Goal: Transaction & Acquisition: Purchase product/service

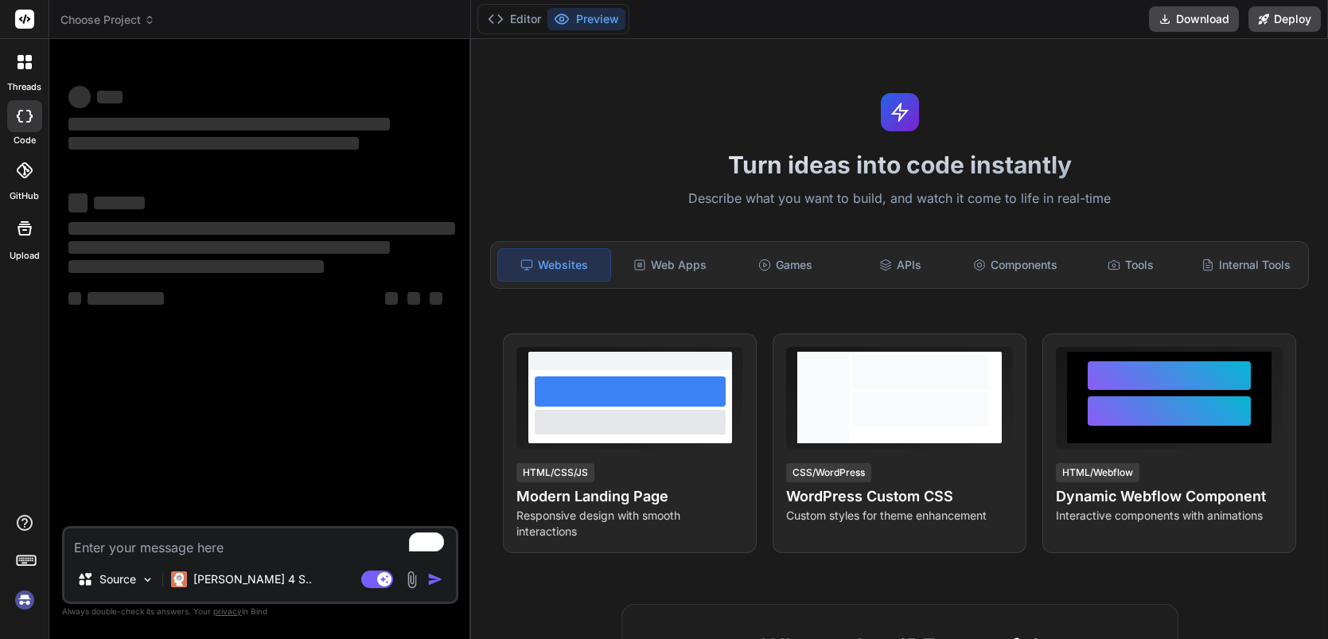
type textarea "x"
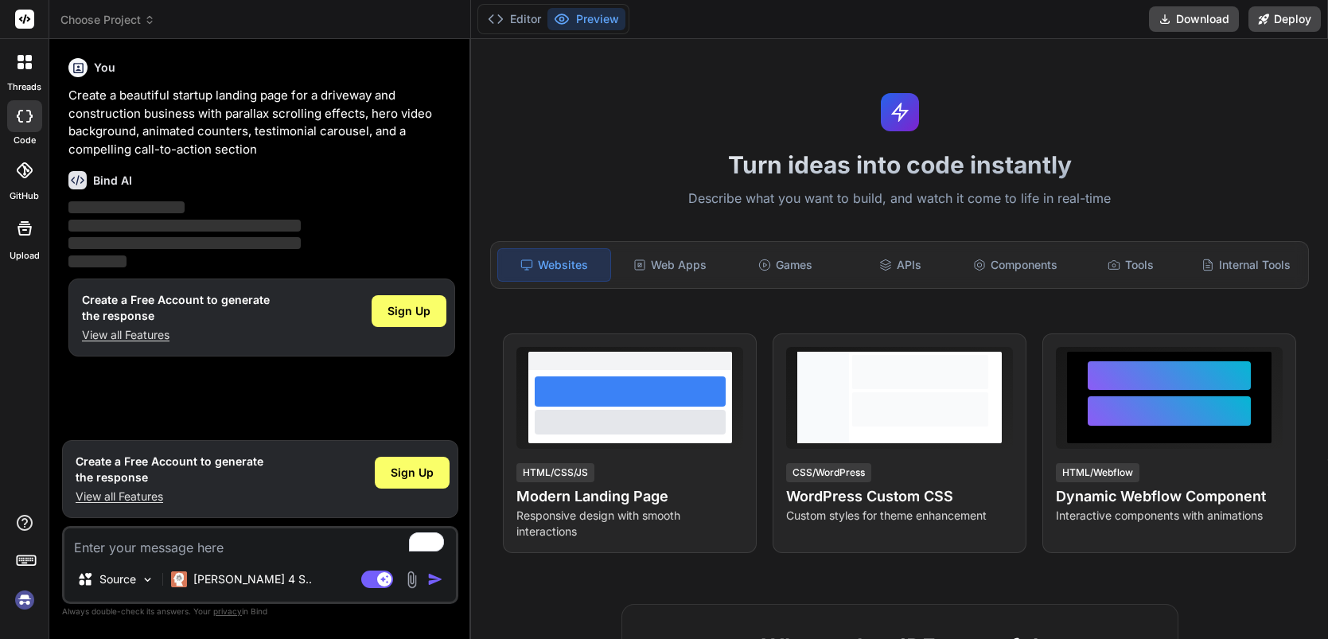
click at [579, 19] on button "Preview" at bounding box center [587, 19] width 78 height 22
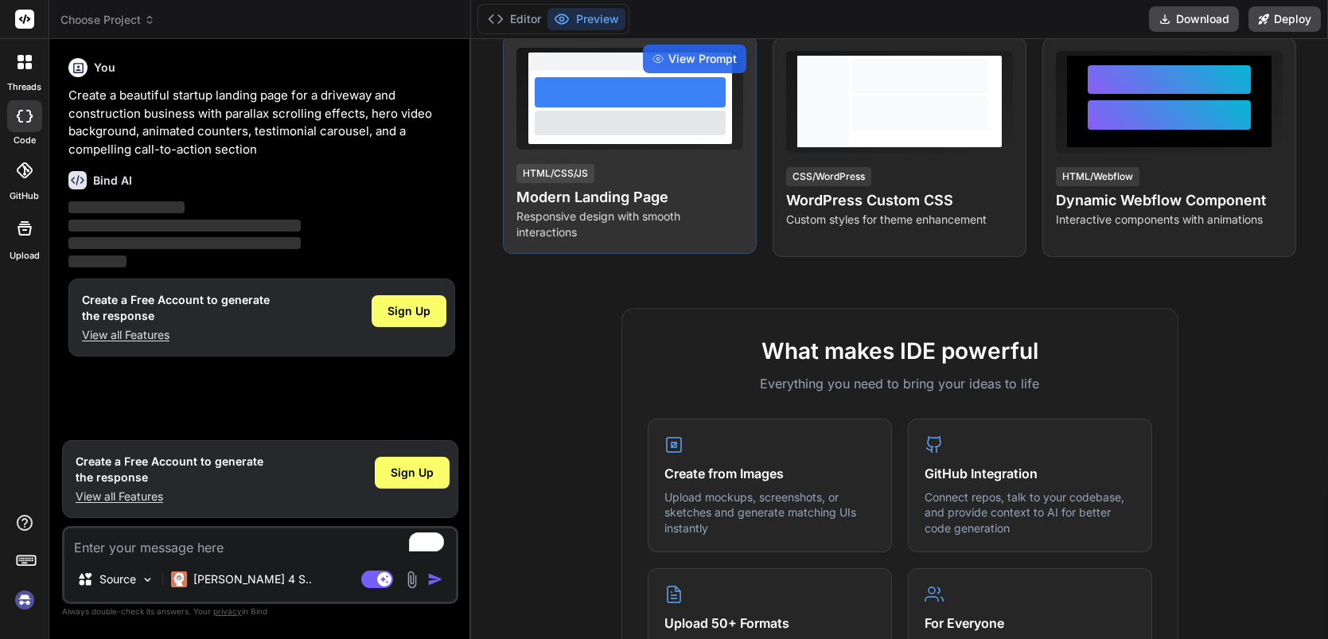
scroll to position [282, 0]
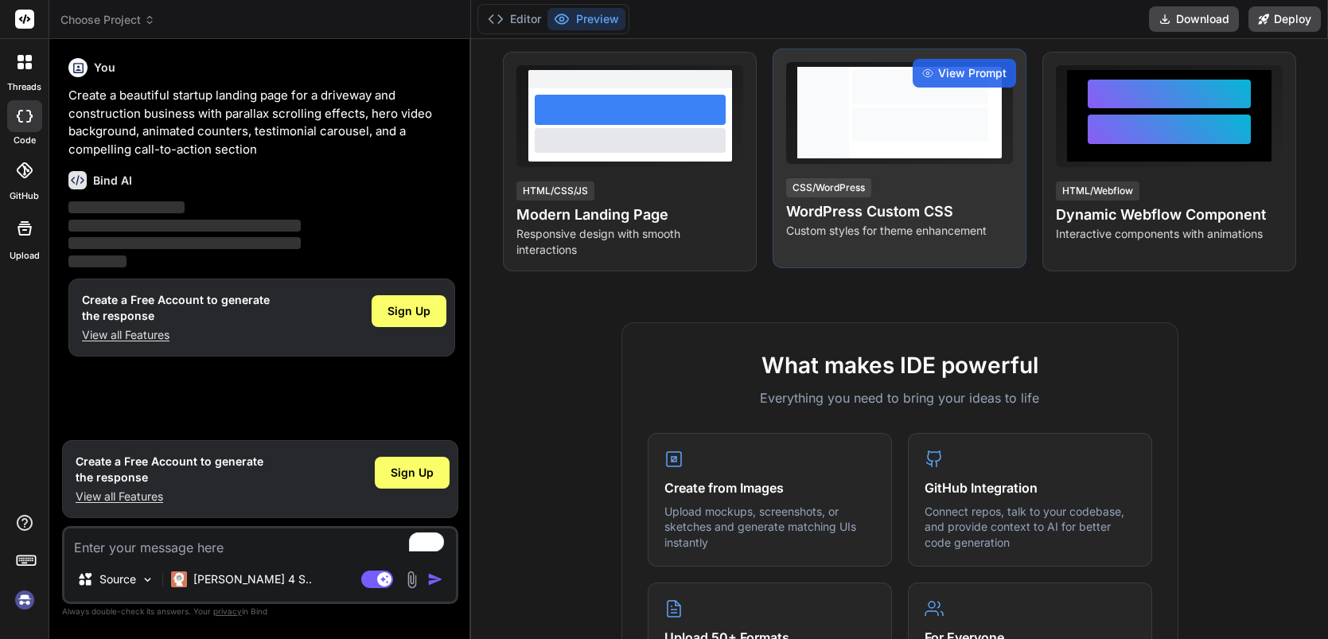
click at [899, 122] on div at bounding box center [920, 124] width 136 height 34
click at [963, 75] on span "View Prompt" at bounding box center [972, 73] width 68 height 16
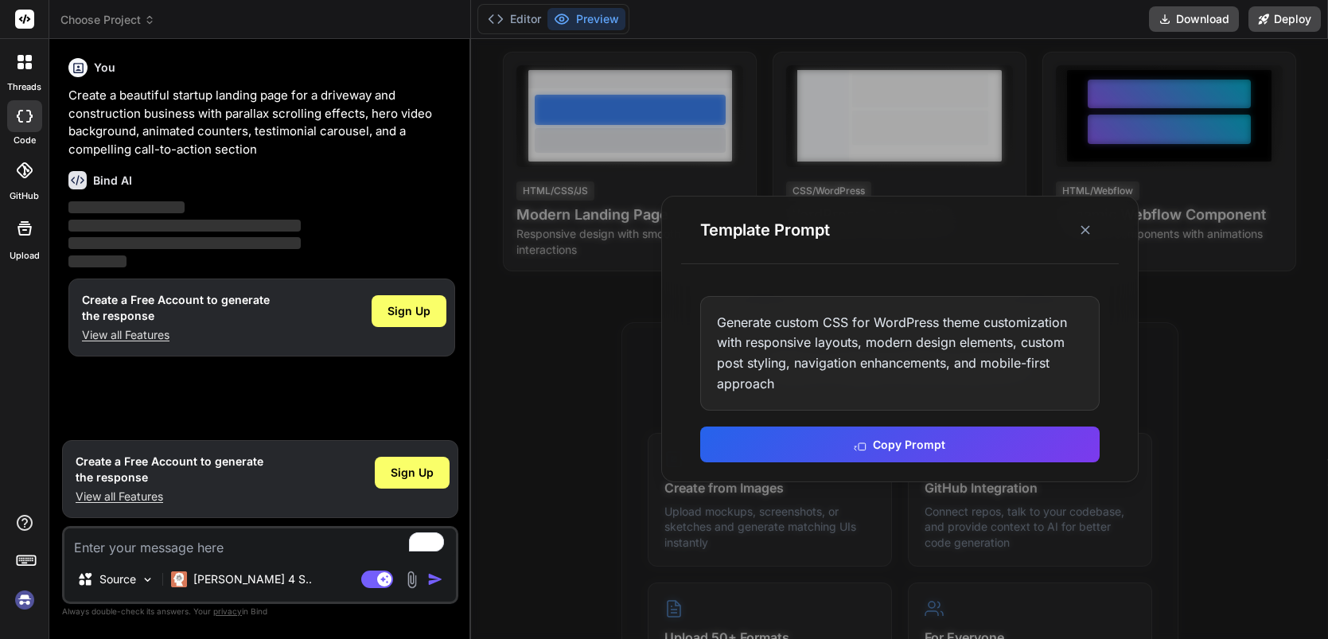
click at [1207, 367] on div at bounding box center [899, 339] width 857 height 600
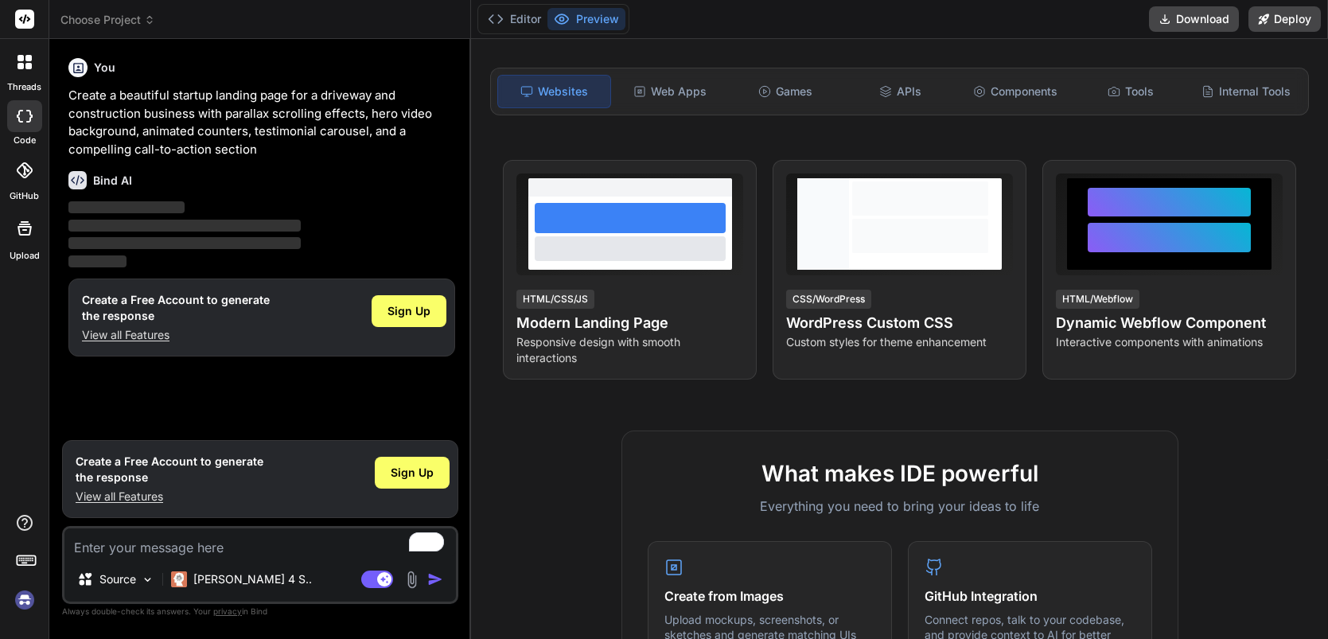
scroll to position [76, 0]
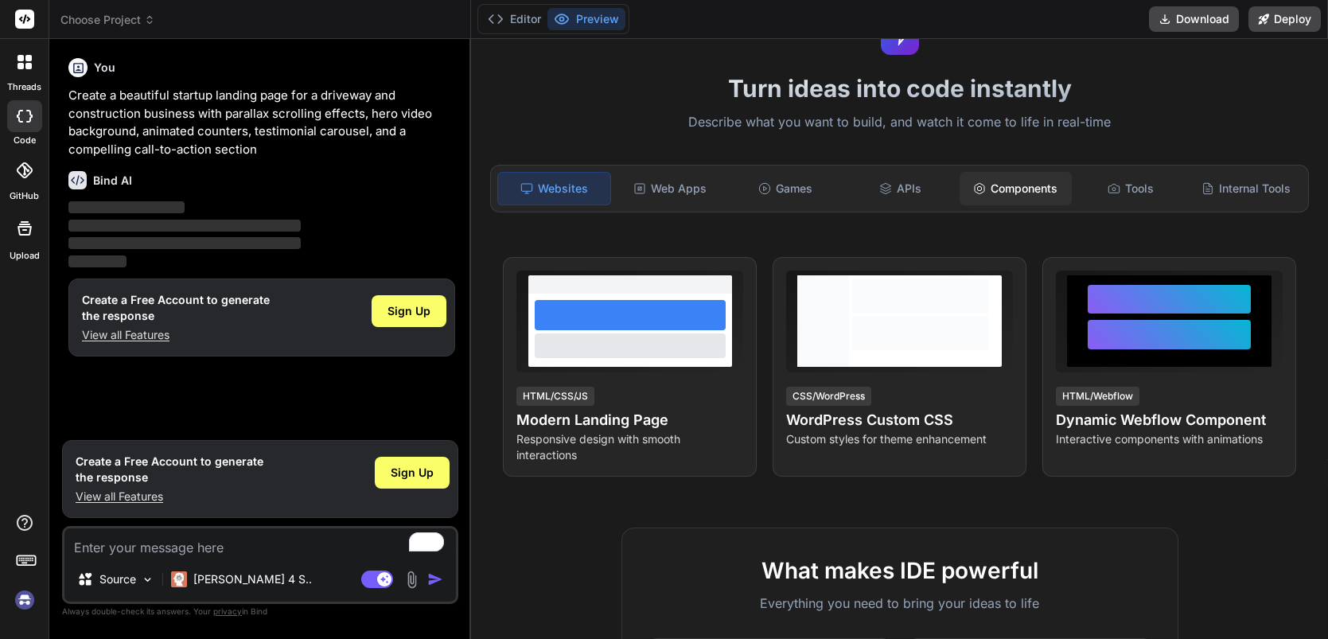
click at [1002, 191] on div "Components" at bounding box center [1016, 188] width 112 height 33
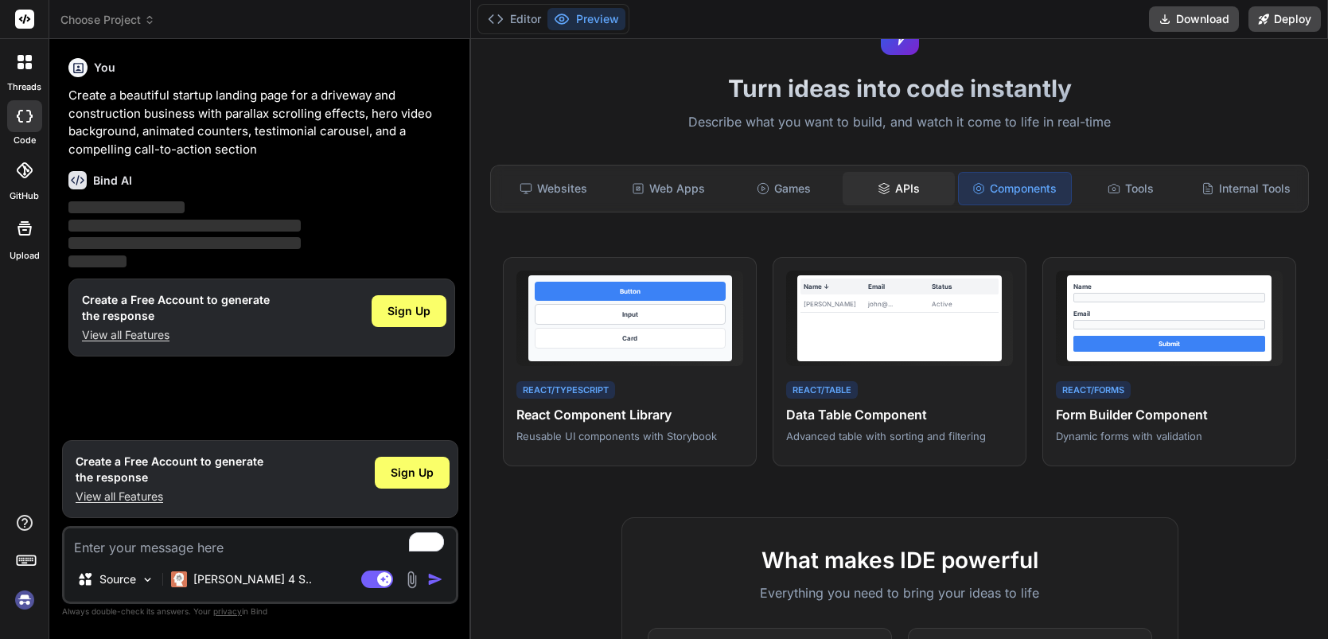
click at [899, 189] on div "APIs" at bounding box center [899, 188] width 112 height 33
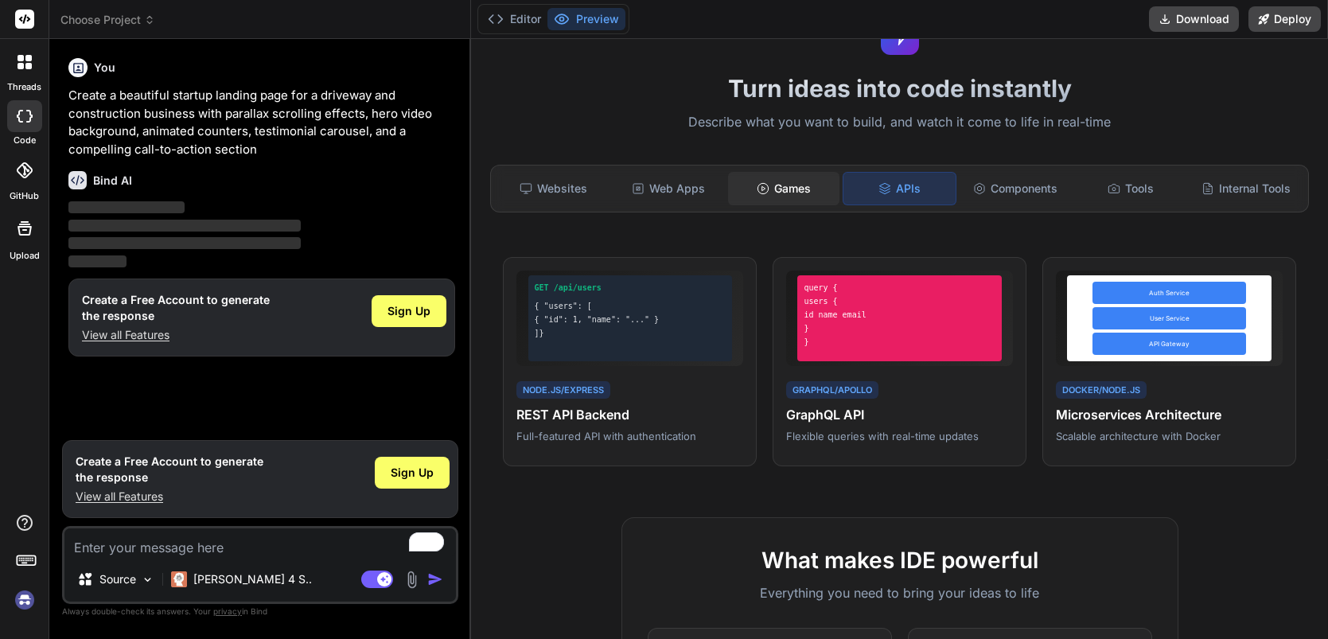
click at [795, 190] on div "Games" at bounding box center [784, 188] width 112 height 33
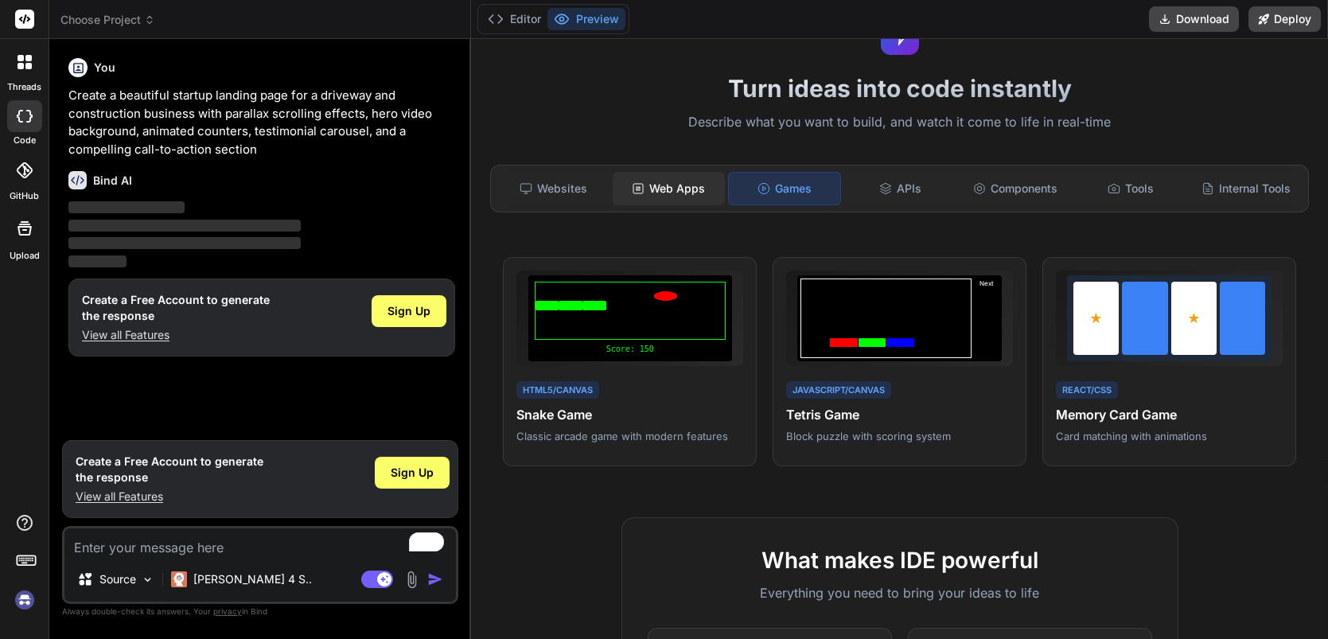
click at [680, 193] on div "Web Apps" at bounding box center [669, 188] width 112 height 33
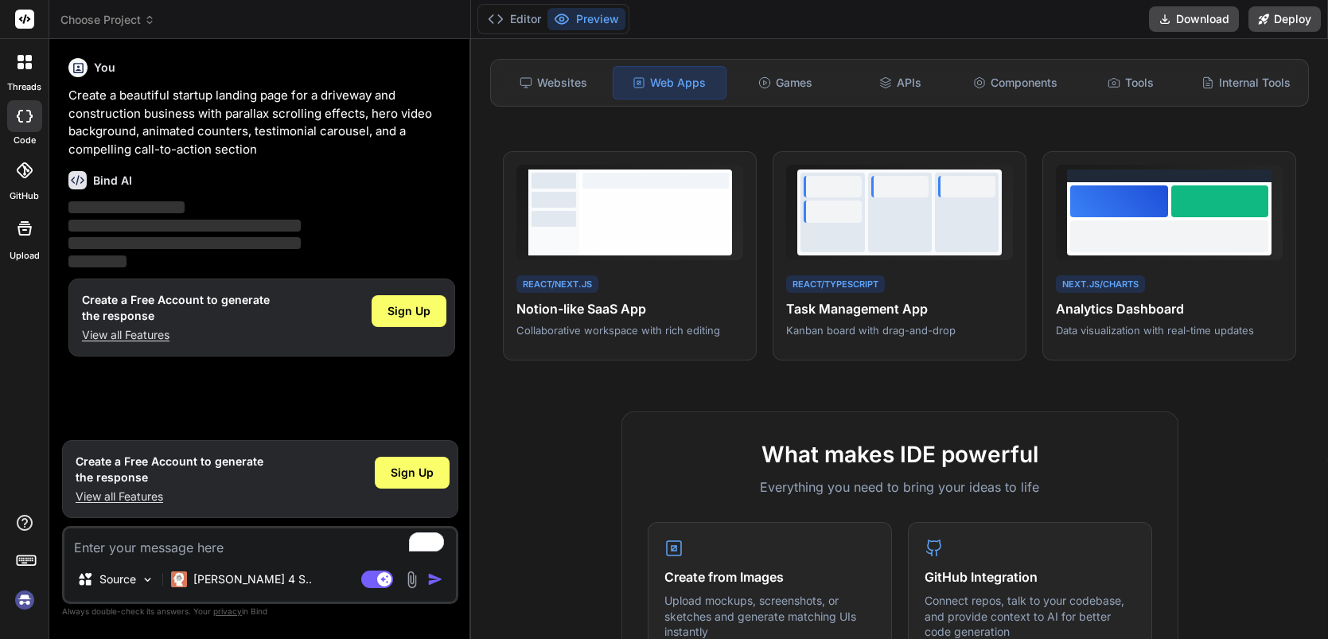
scroll to position [0, 0]
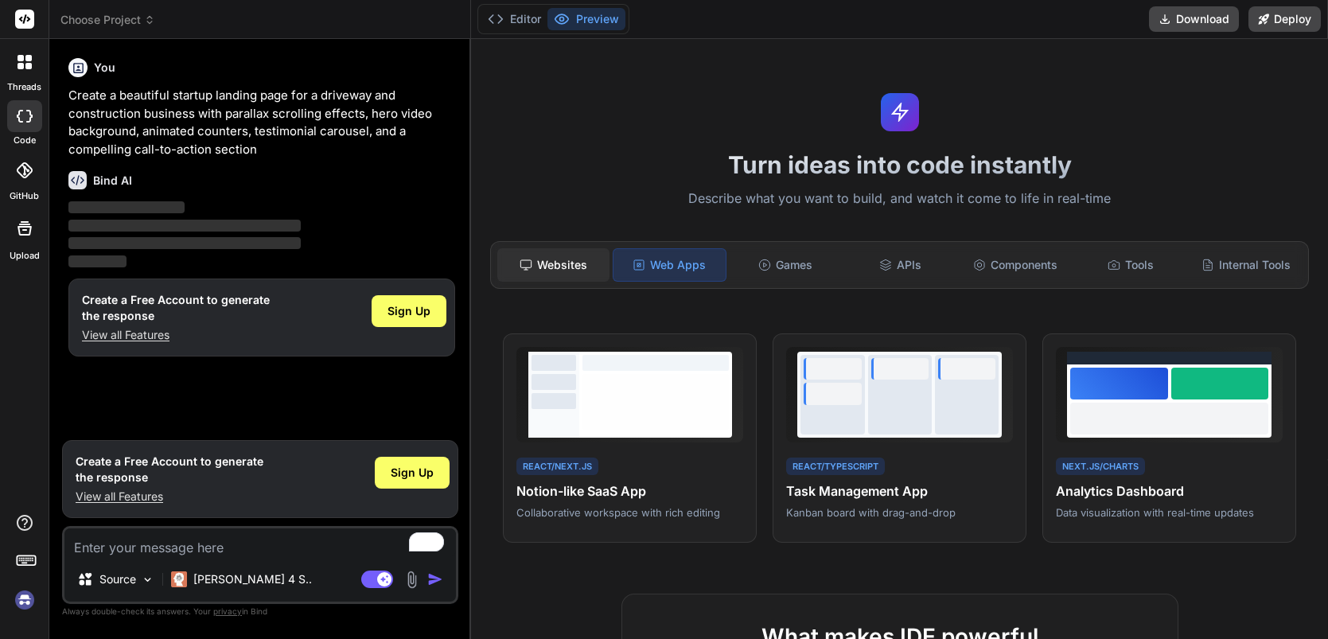
click at [560, 271] on div "Websites" at bounding box center [553, 264] width 112 height 33
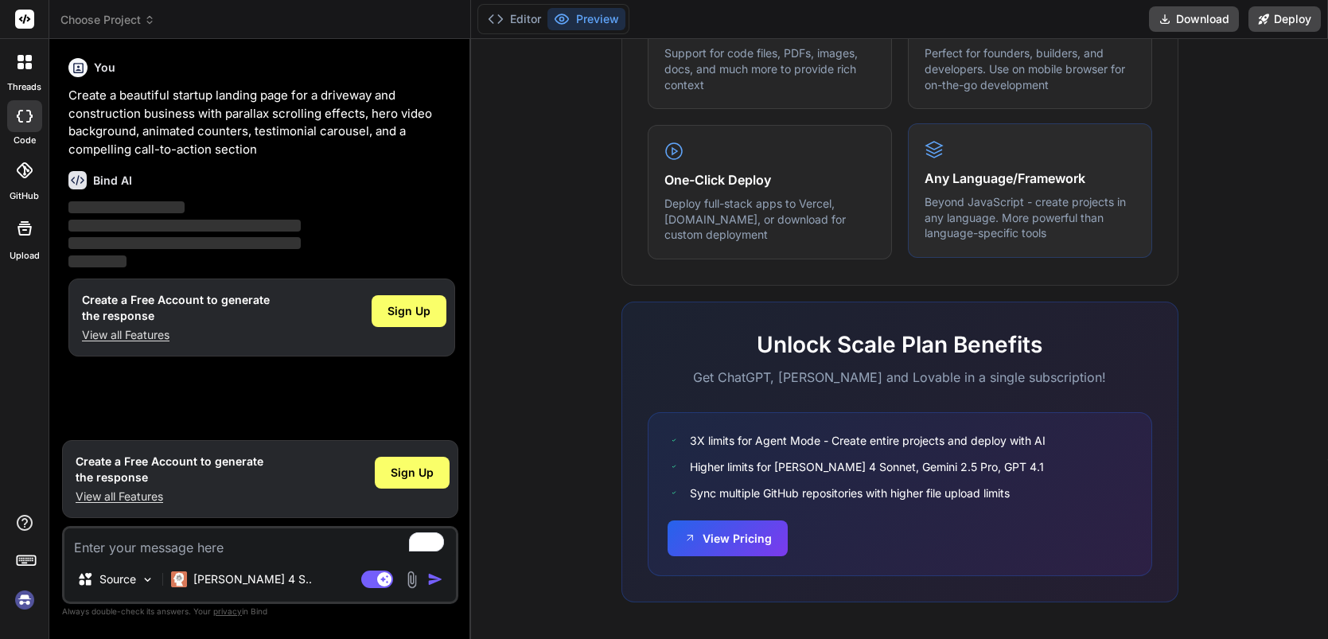
scroll to position [891, 0]
click at [757, 532] on button "View Pricing" at bounding box center [728, 536] width 120 height 36
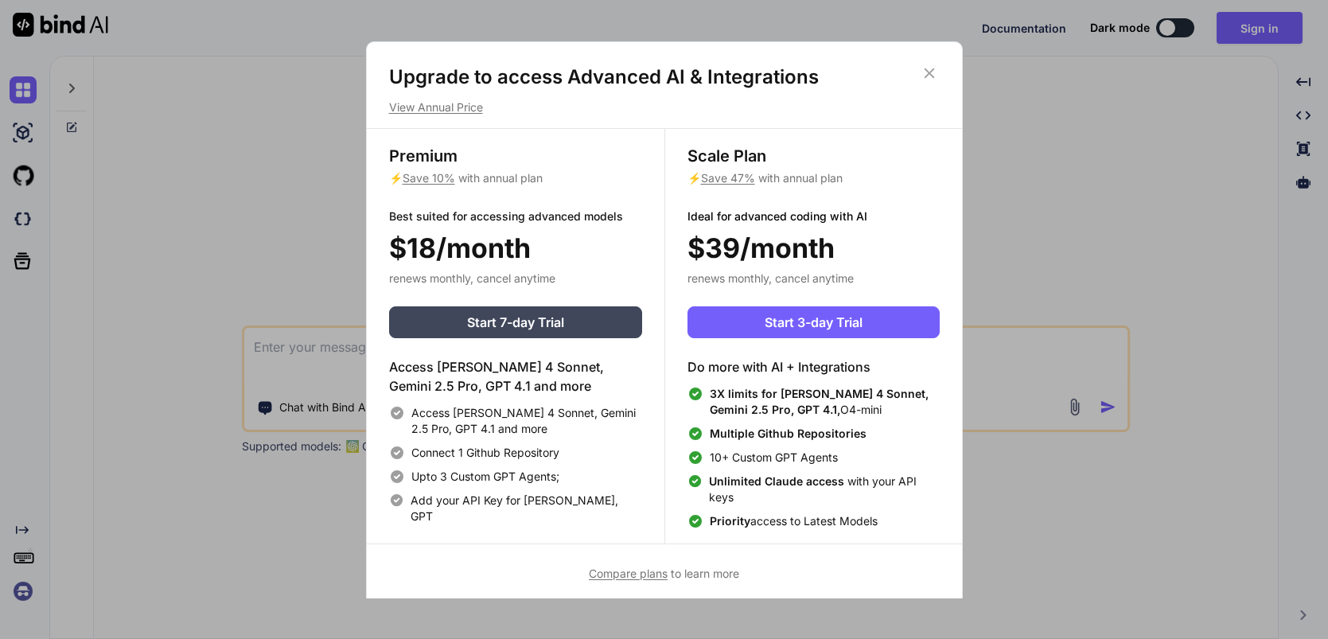
type textarea "x"
click at [454, 106] on p "View Annual Price" at bounding box center [664, 107] width 551 height 16
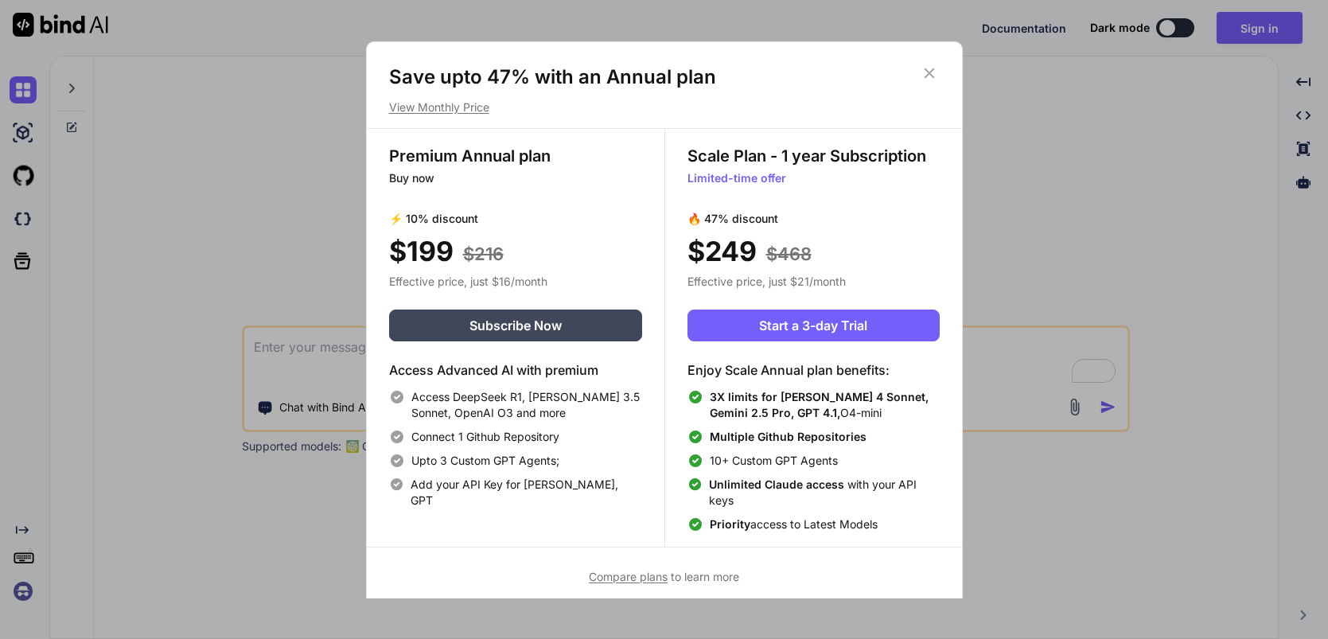
click at [464, 112] on p "View Monthly Price" at bounding box center [664, 107] width 551 height 16
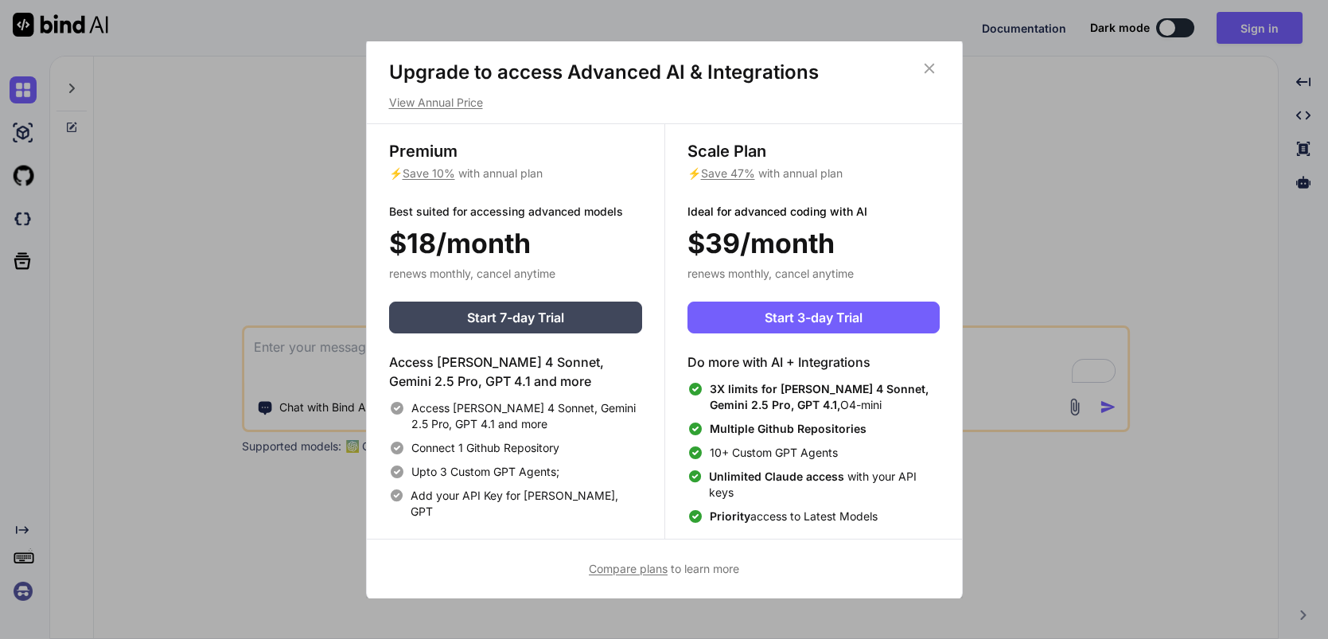
scroll to position [6, 0]
click at [847, 474] on span "Unlimited Claude access with your API keys" at bounding box center [824, 484] width 230 height 32
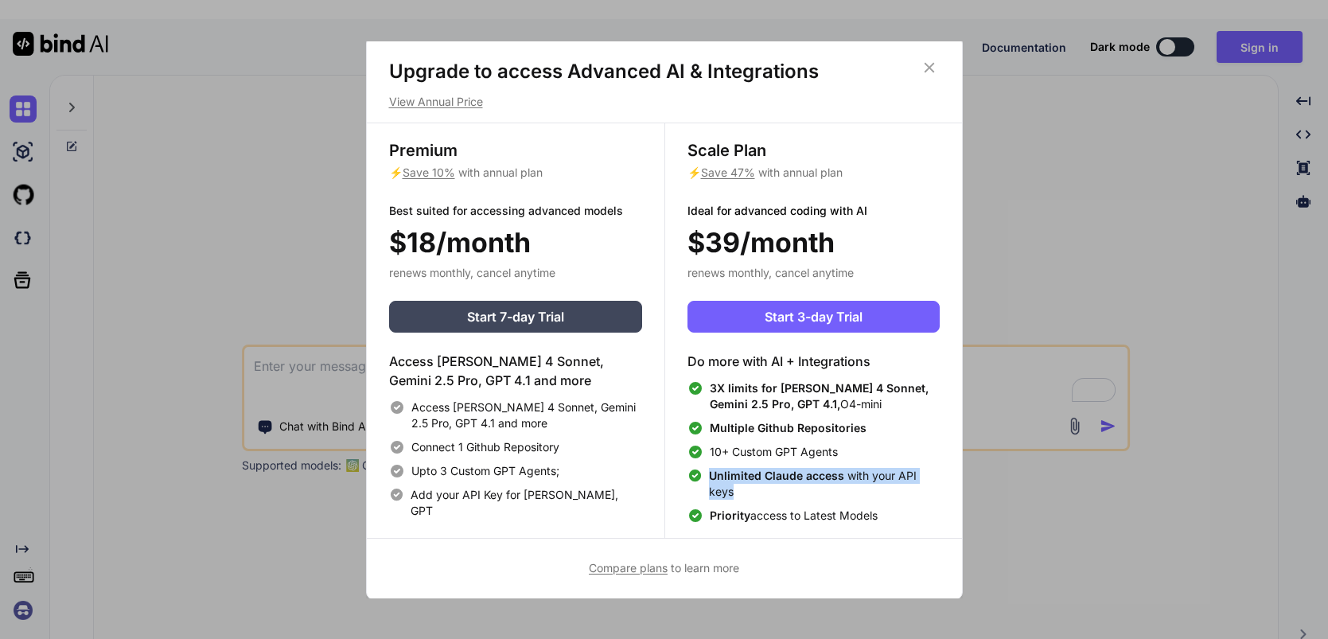
click at [847, 474] on span "Unlimited Claude access with your API keys" at bounding box center [824, 484] width 230 height 32
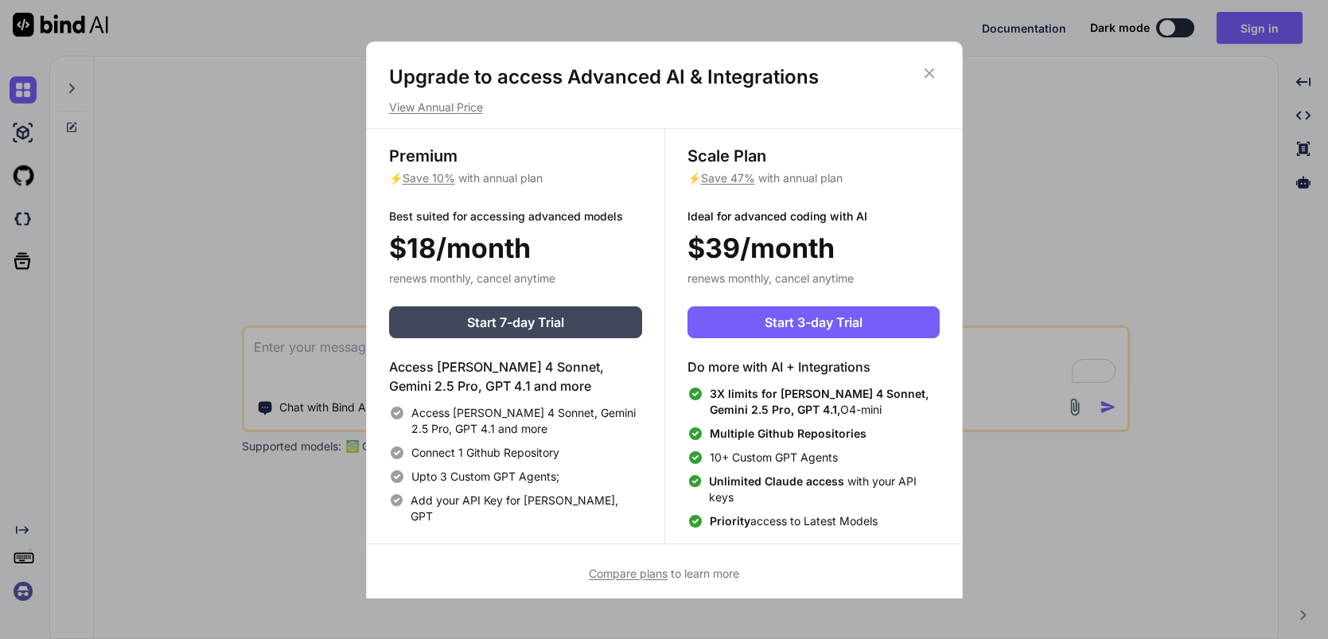
click at [930, 72] on icon at bounding box center [930, 73] width 18 height 18
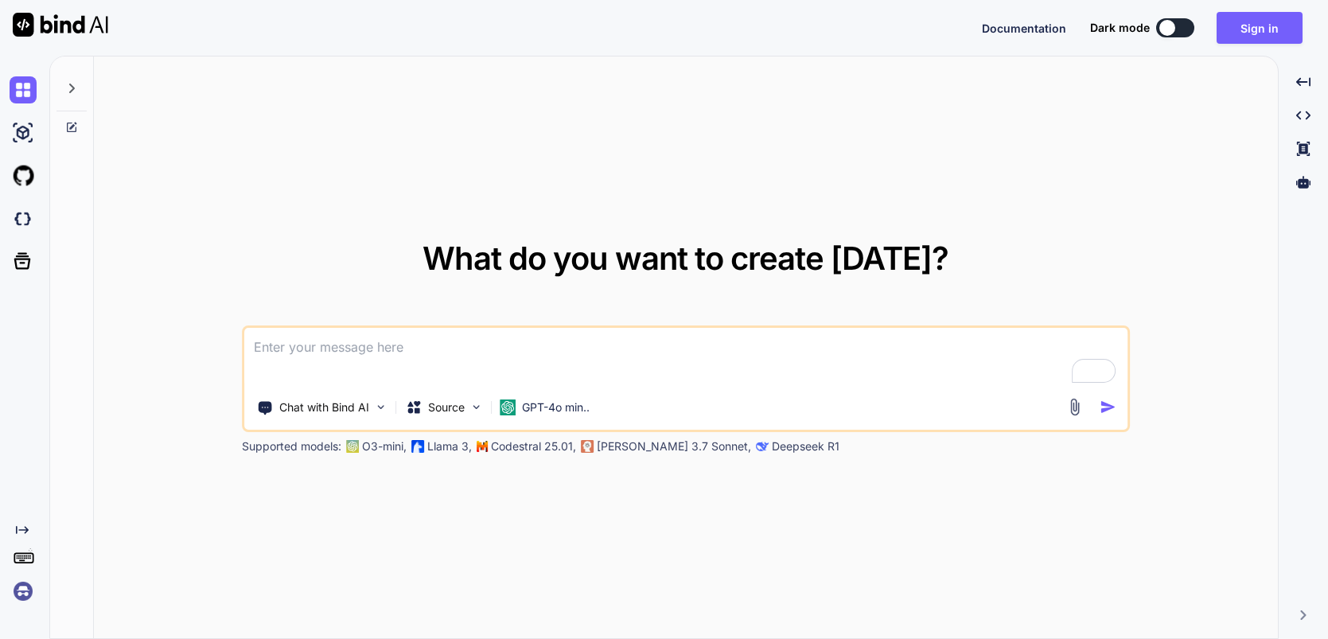
click at [426, 349] on textarea "To enrich screen reader interactions, please activate Accessibility in Grammarl…" at bounding box center [685, 357] width 883 height 59
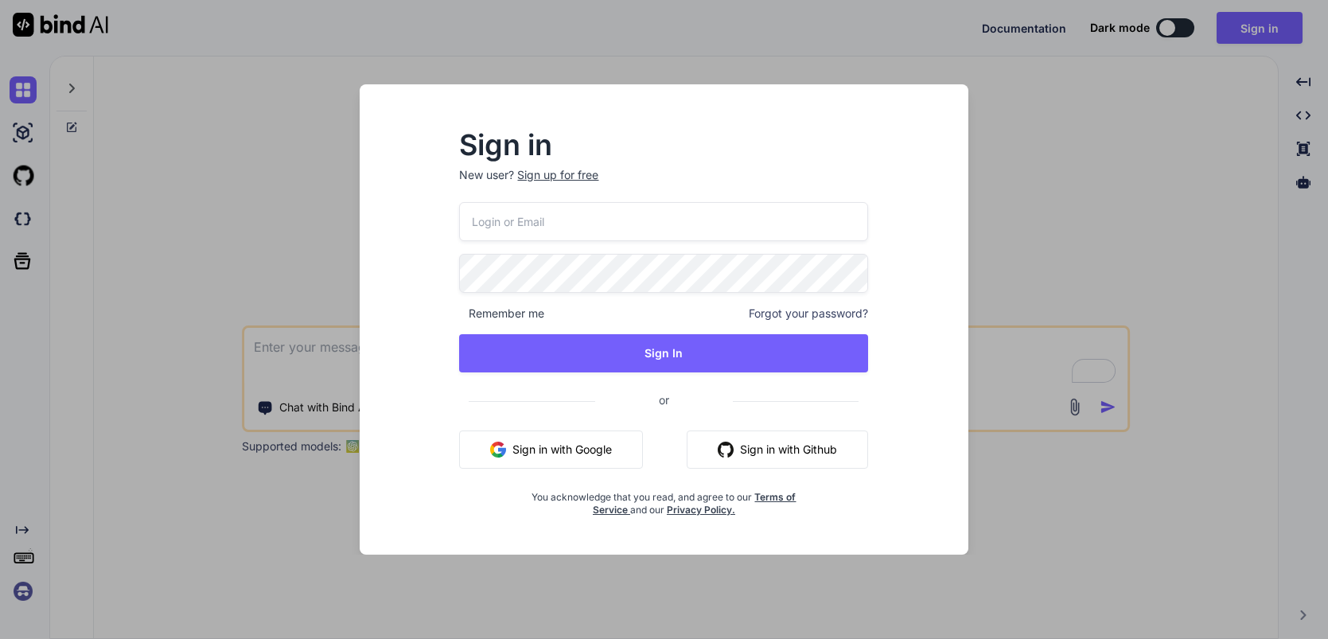
click at [1000, 242] on div "Sign in New user? Sign up for free Remember me Forgot your password? Sign In or…" at bounding box center [664, 319] width 1328 height 639
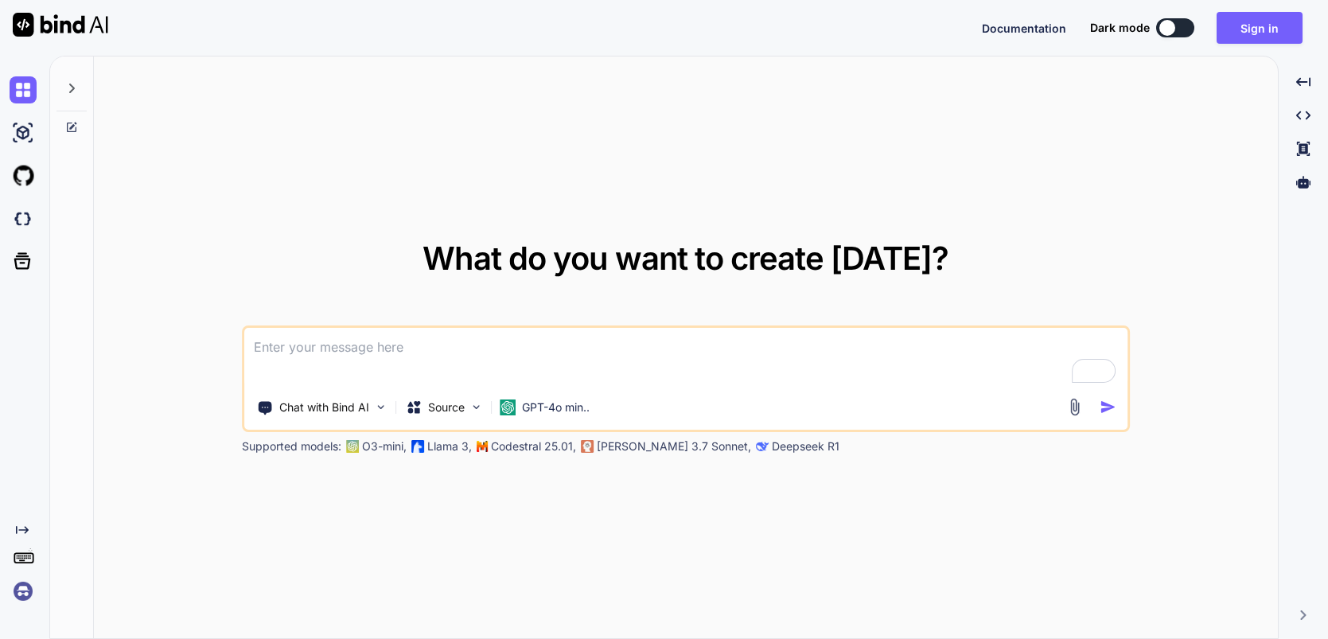
click at [1002, 27] on span "Documentation" at bounding box center [1024, 28] width 84 height 14
click at [381, 408] on img at bounding box center [381, 407] width 14 height 14
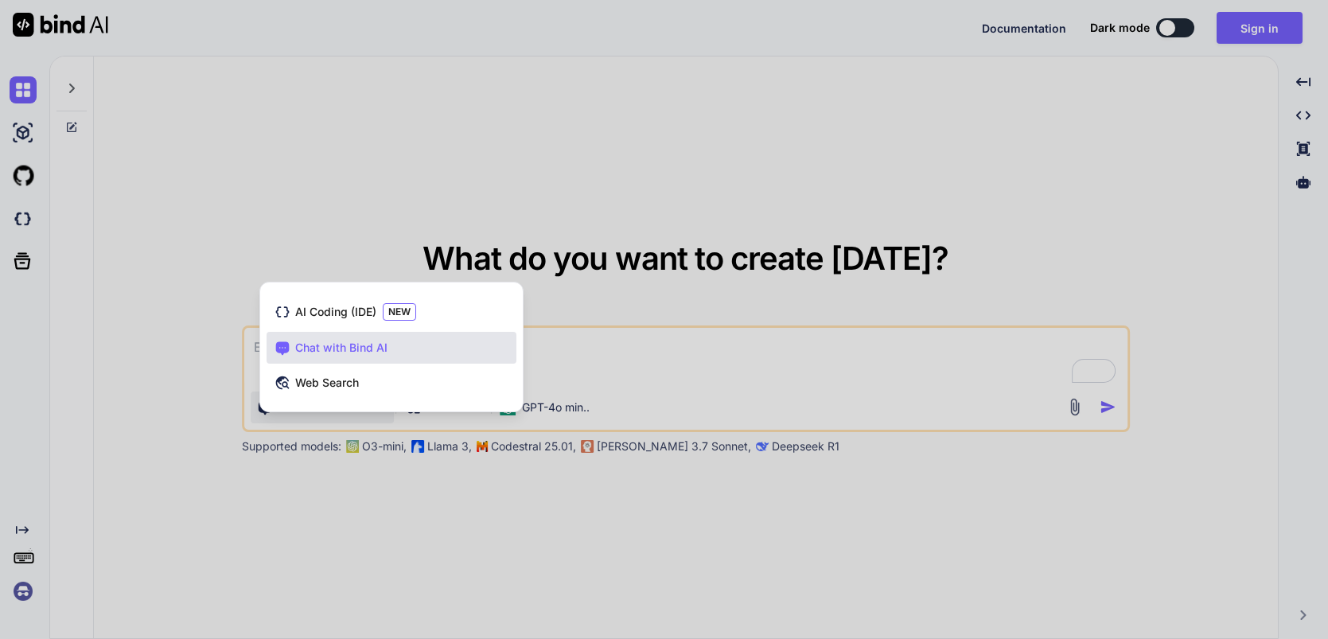
click at [652, 354] on div at bounding box center [664, 319] width 1328 height 639
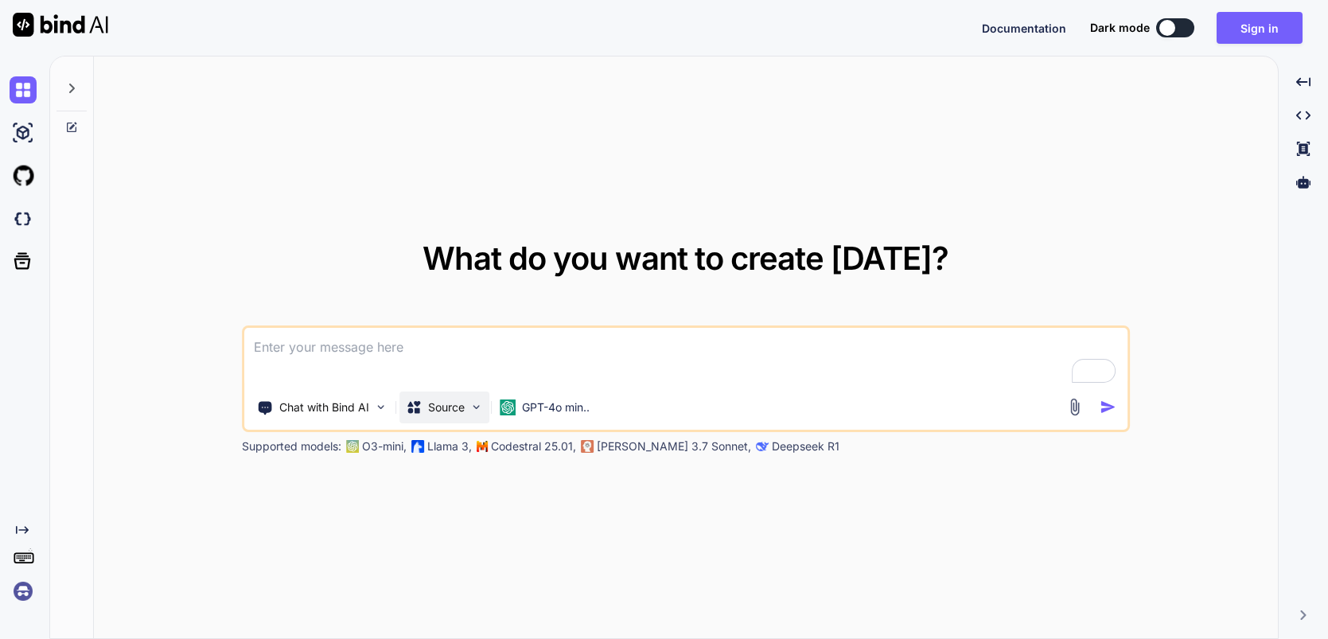
click at [479, 412] on img at bounding box center [477, 407] width 14 height 14
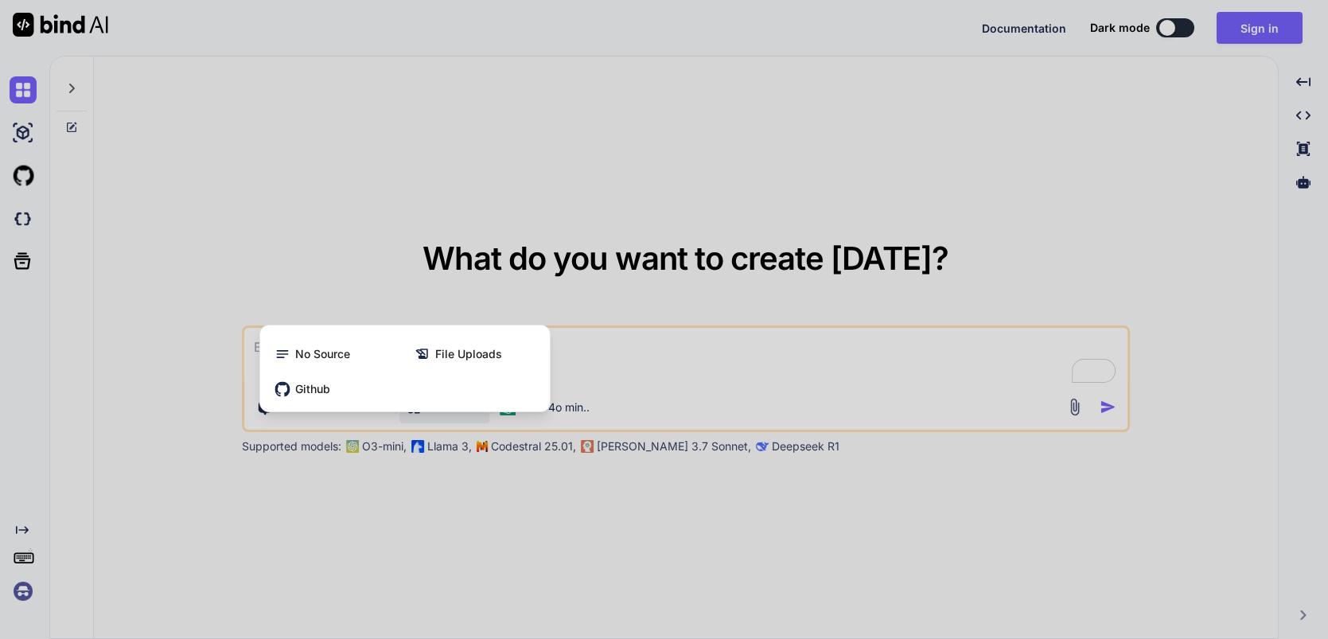
click at [603, 303] on div at bounding box center [664, 319] width 1328 height 639
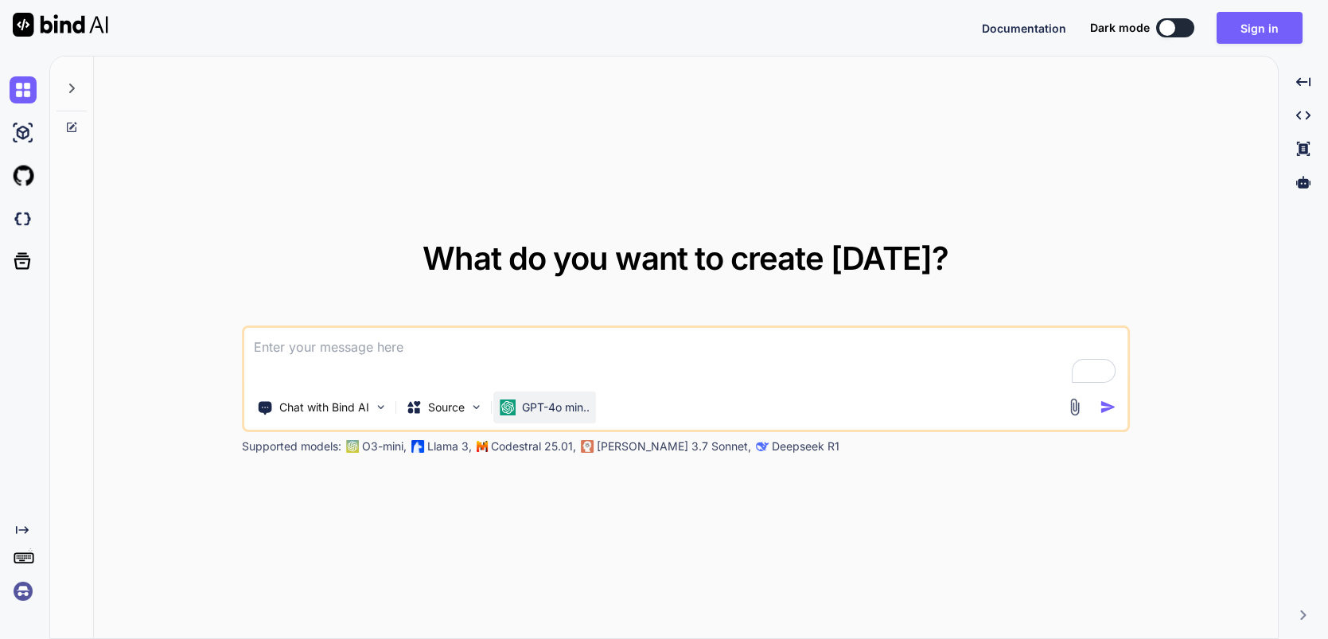
click at [581, 410] on p "GPT-4o min.." at bounding box center [556, 408] width 68 height 16
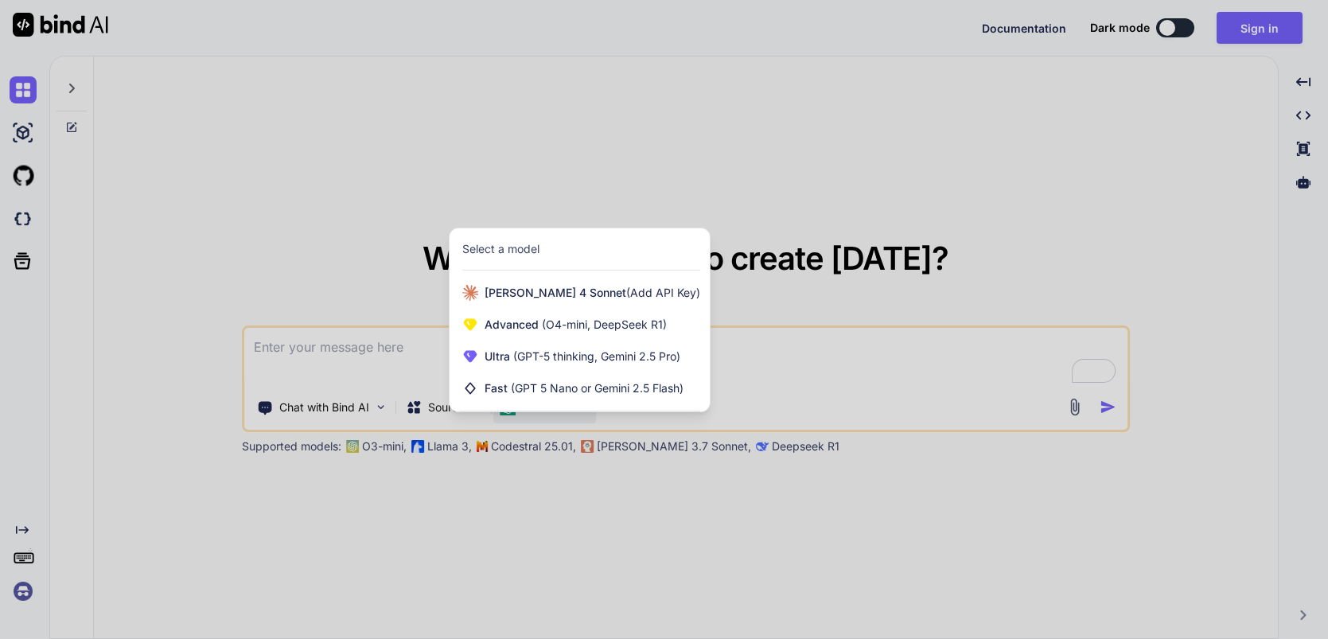
click at [355, 156] on div at bounding box center [664, 319] width 1328 height 639
type textarea "x"
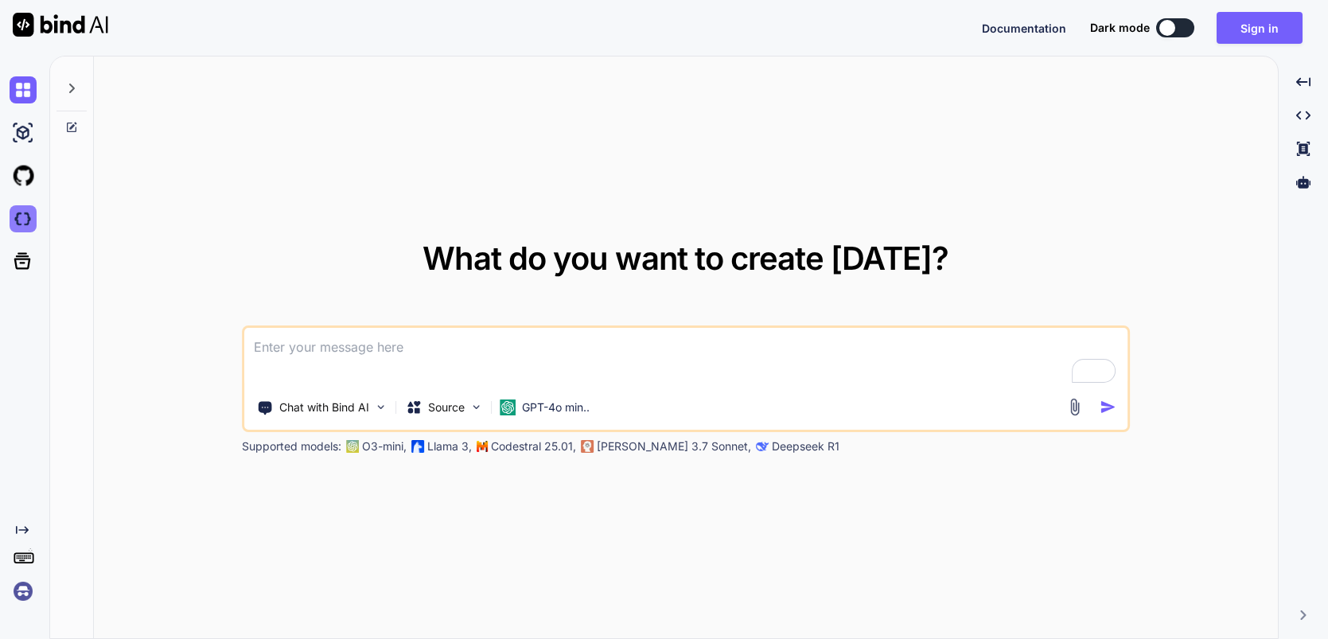
click at [20, 220] on img at bounding box center [23, 218] width 27 height 27
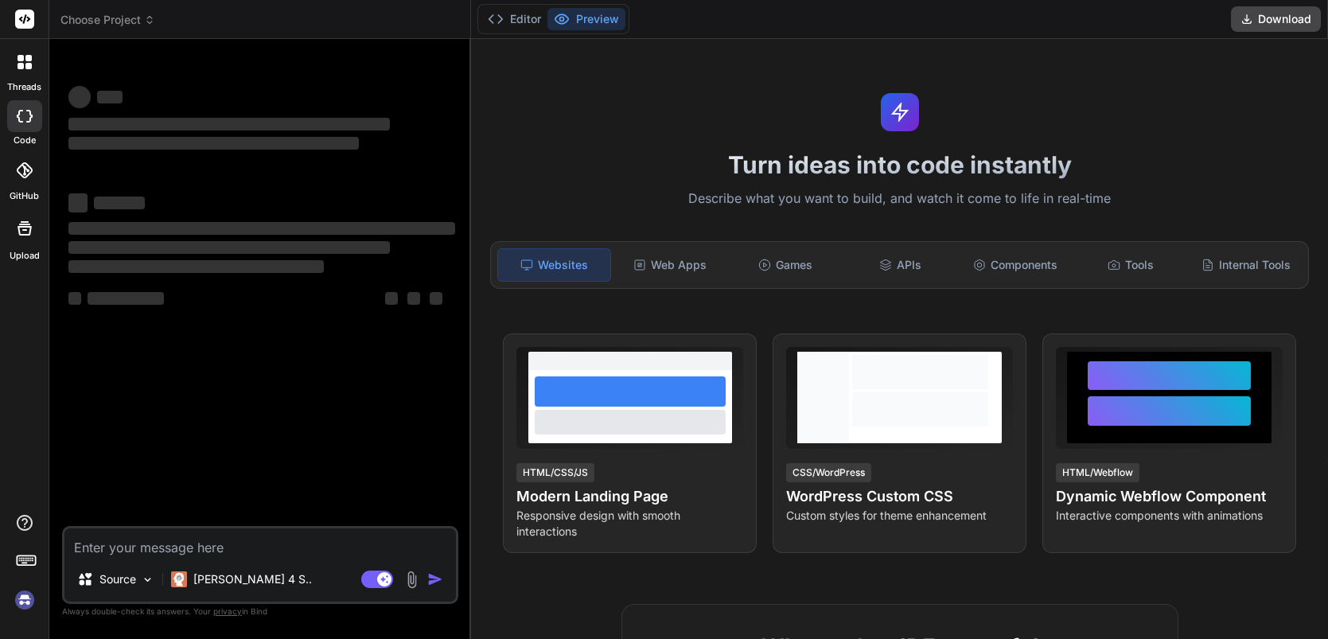
type textarea "x"
